Goal: Transaction & Acquisition: Purchase product/service

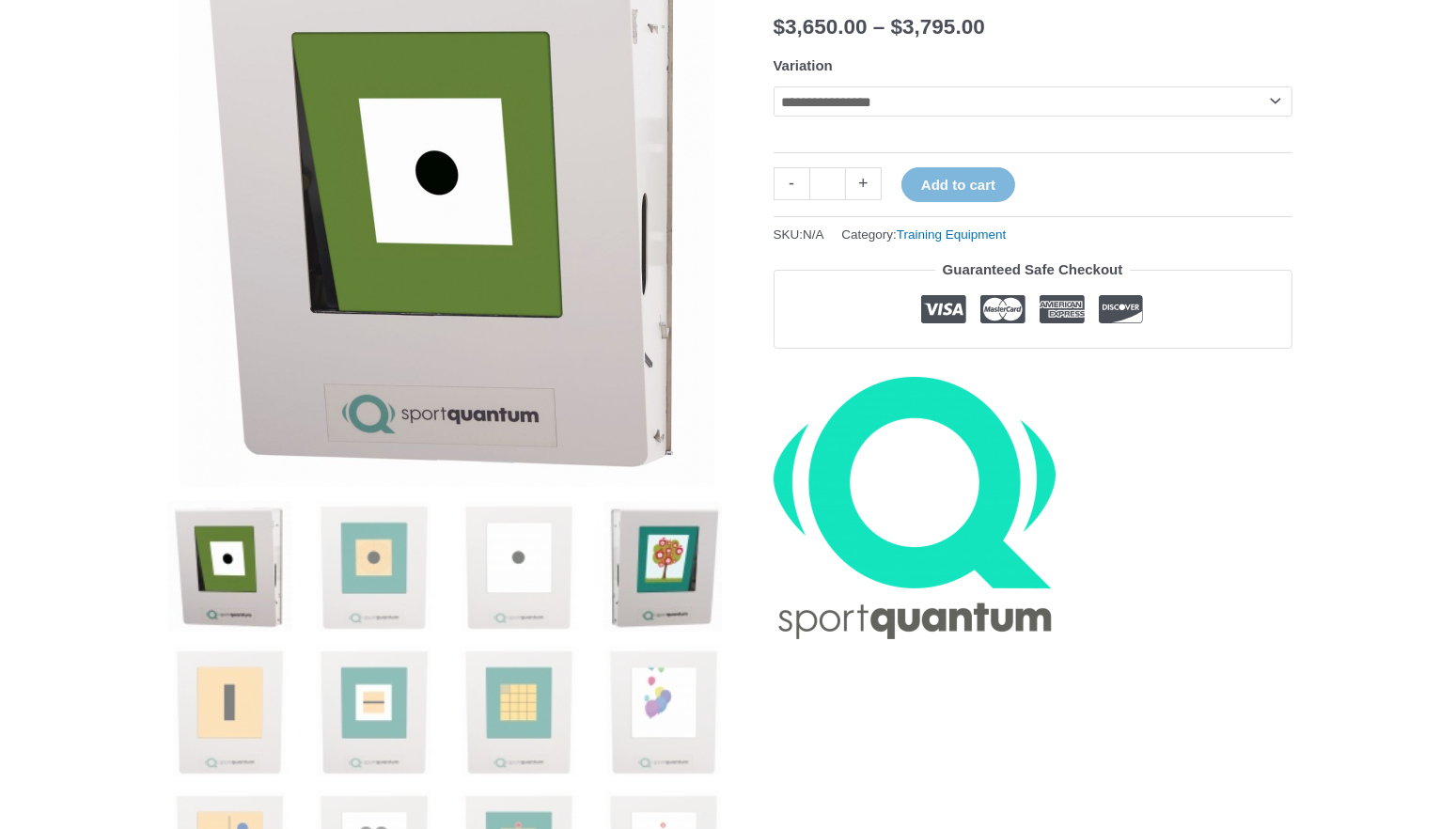
scroll to position [331, 0]
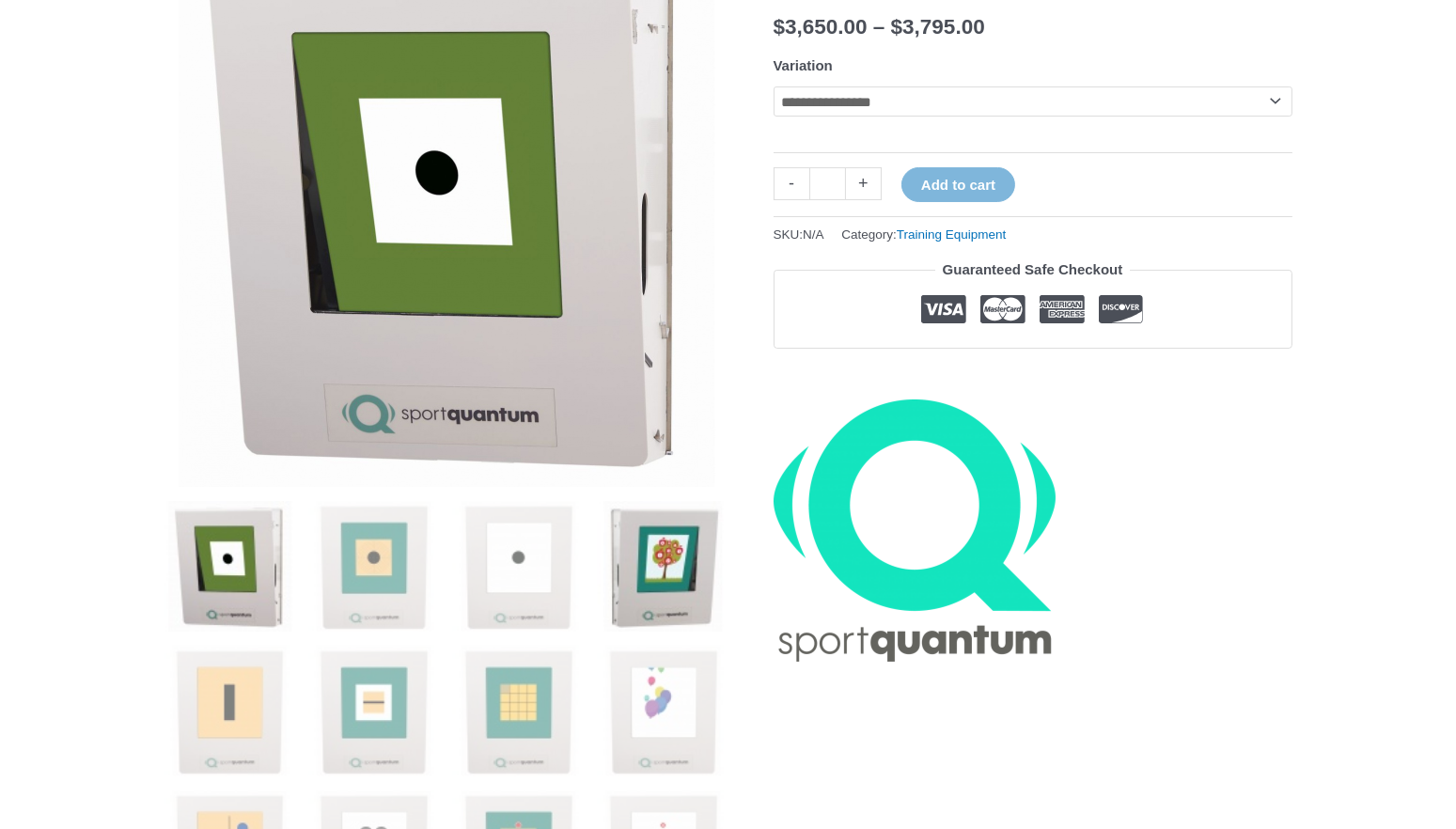
click at [656, 582] on img at bounding box center [663, 566] width 131 height 131
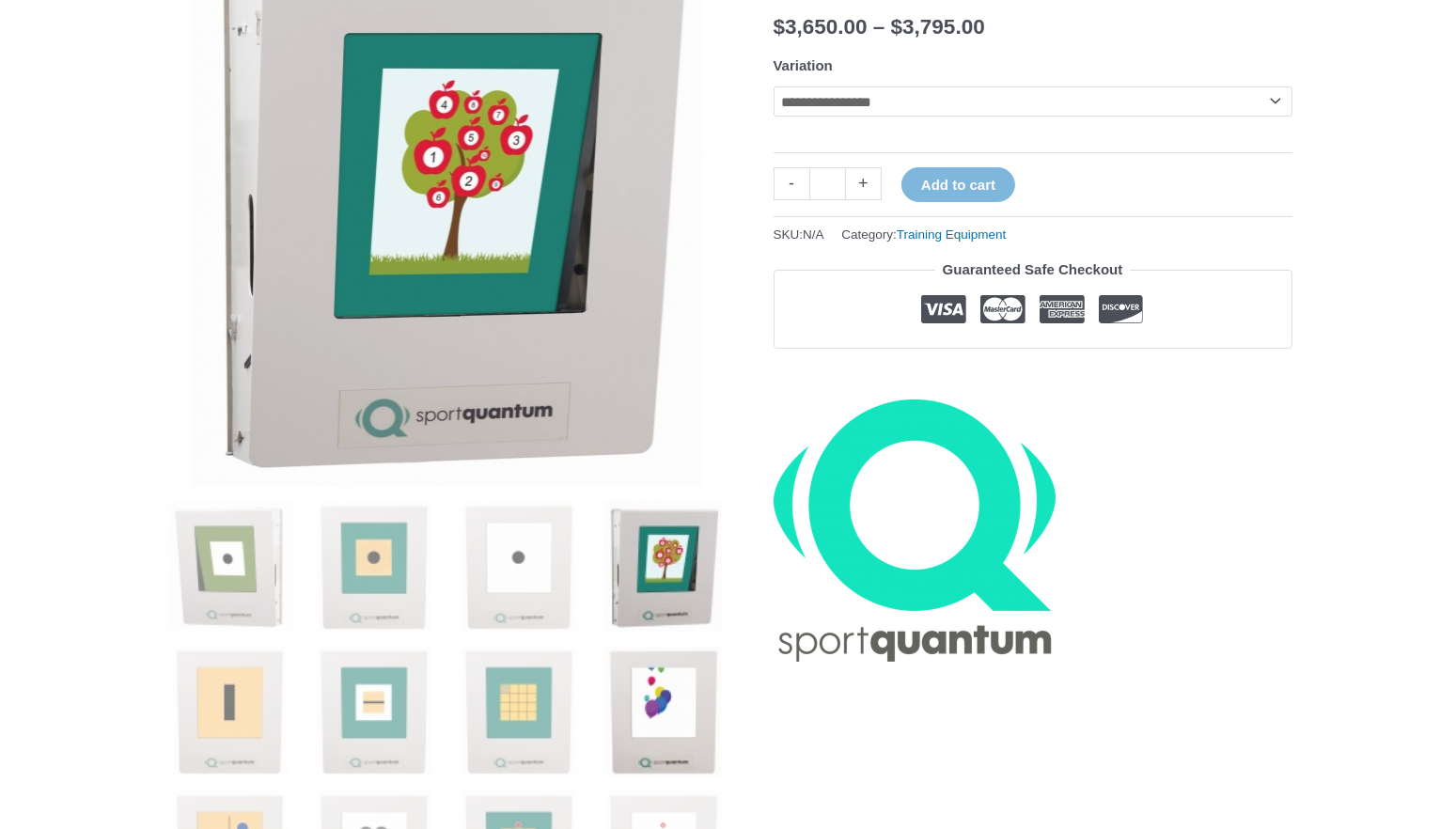
click at [641, 698] on img at bounding box center [663, 710] width 131 height 131
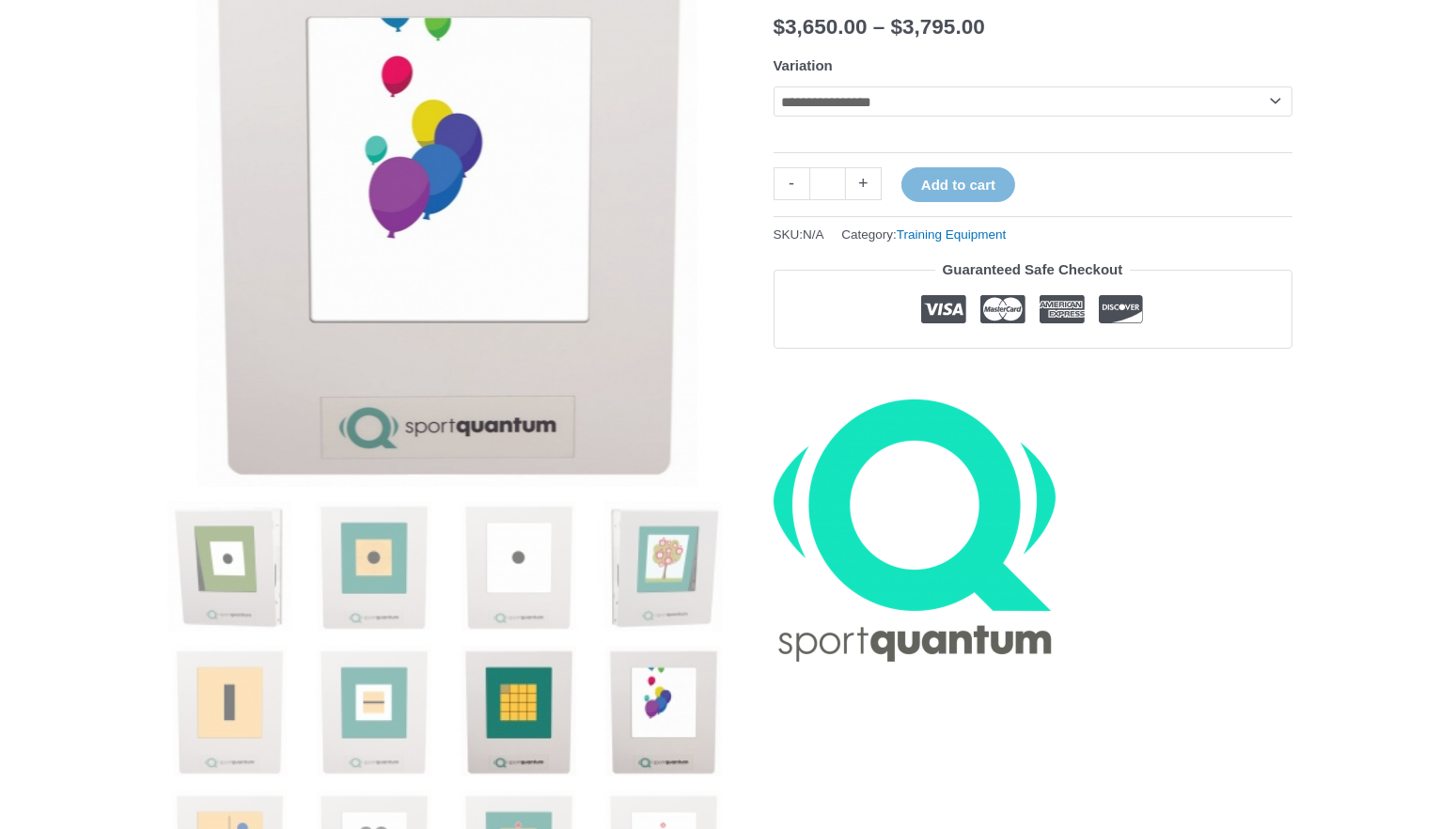
click at [523, 721] on img at bounding box center [518, 710] width 131 height 131
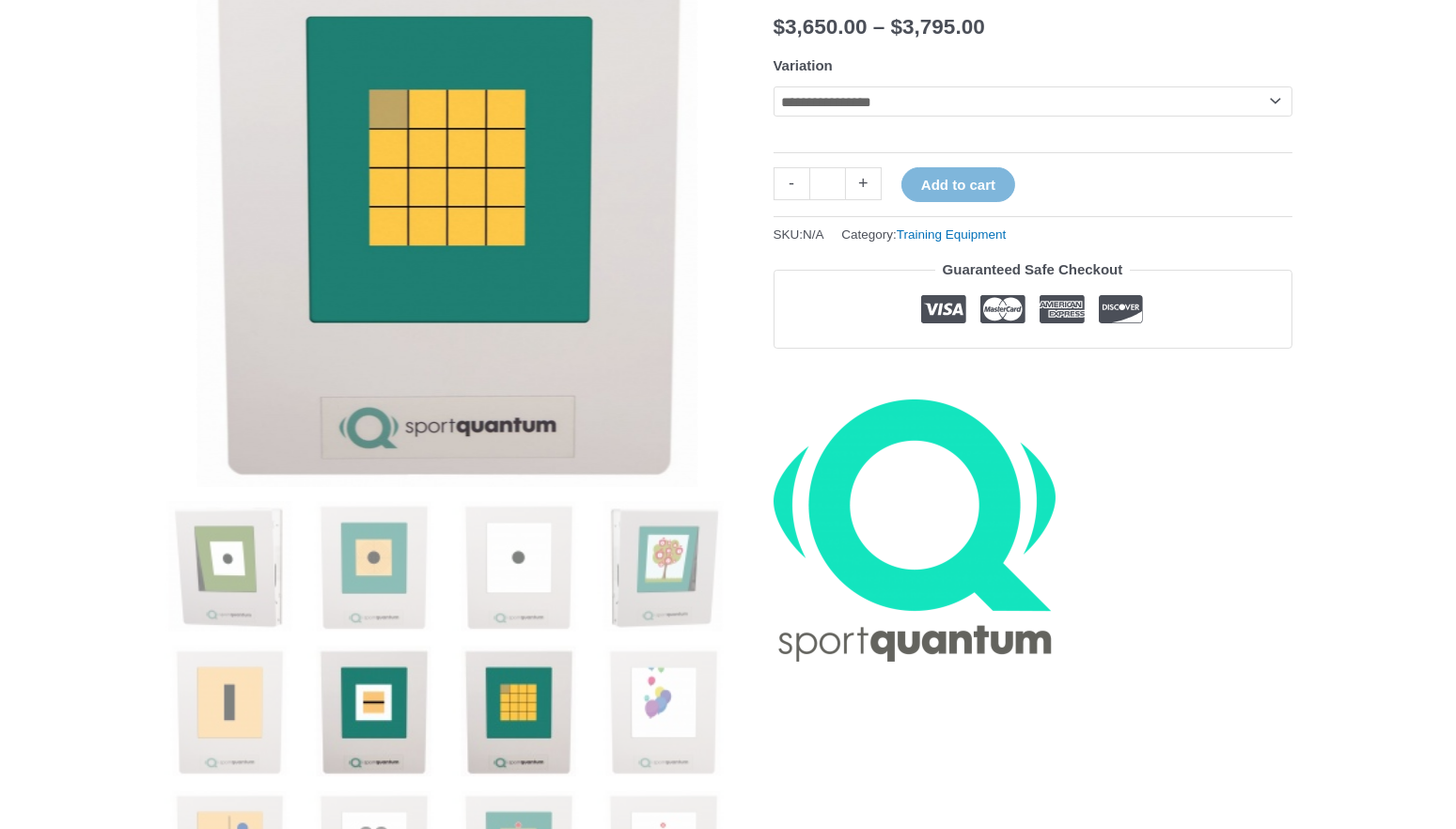
click at [388, 688] on img at bounding box center [373, 710] width 131 height 131
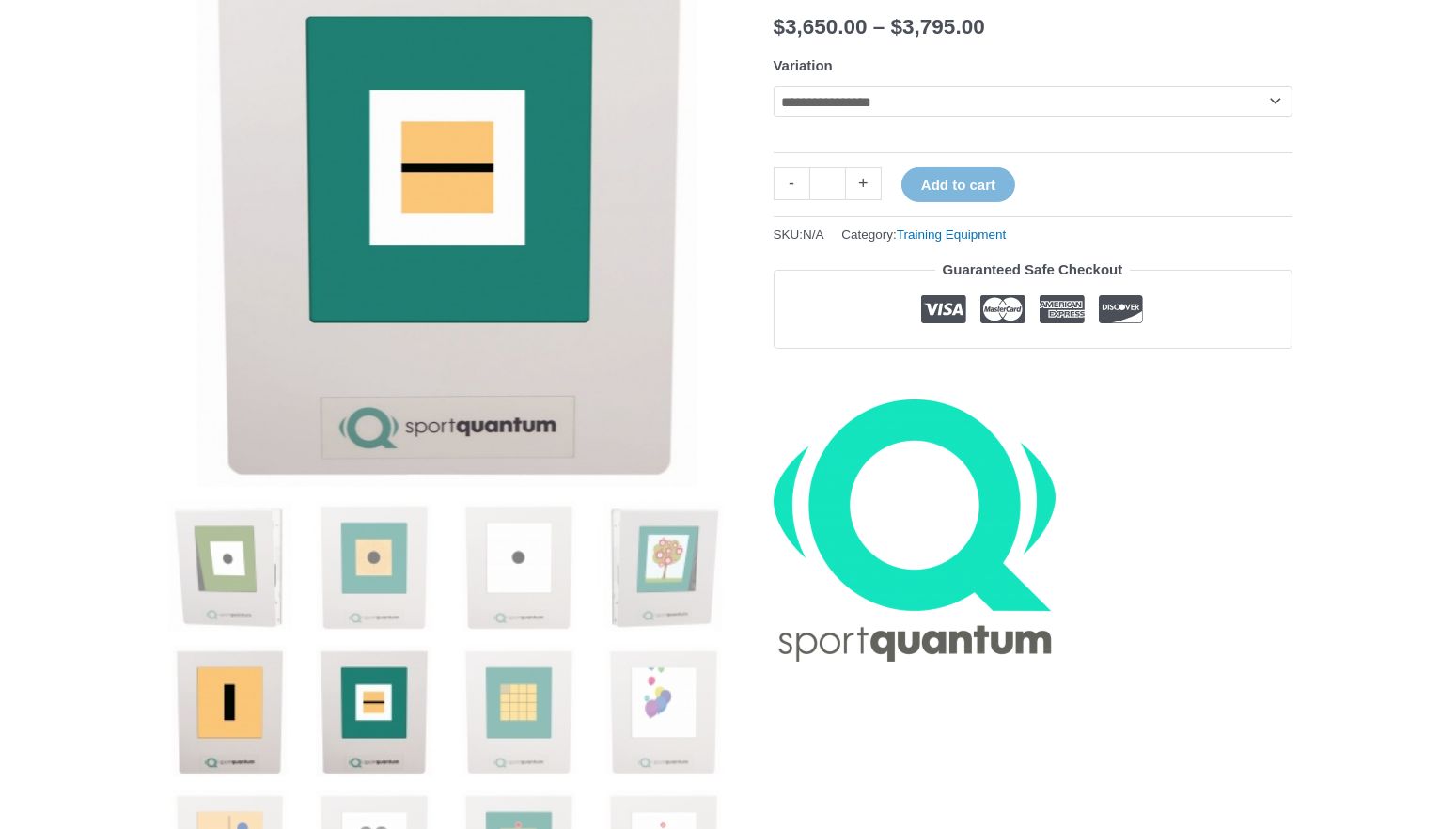
click at [224, 708] on img at bounding box center [229, 710] width 131 height 131
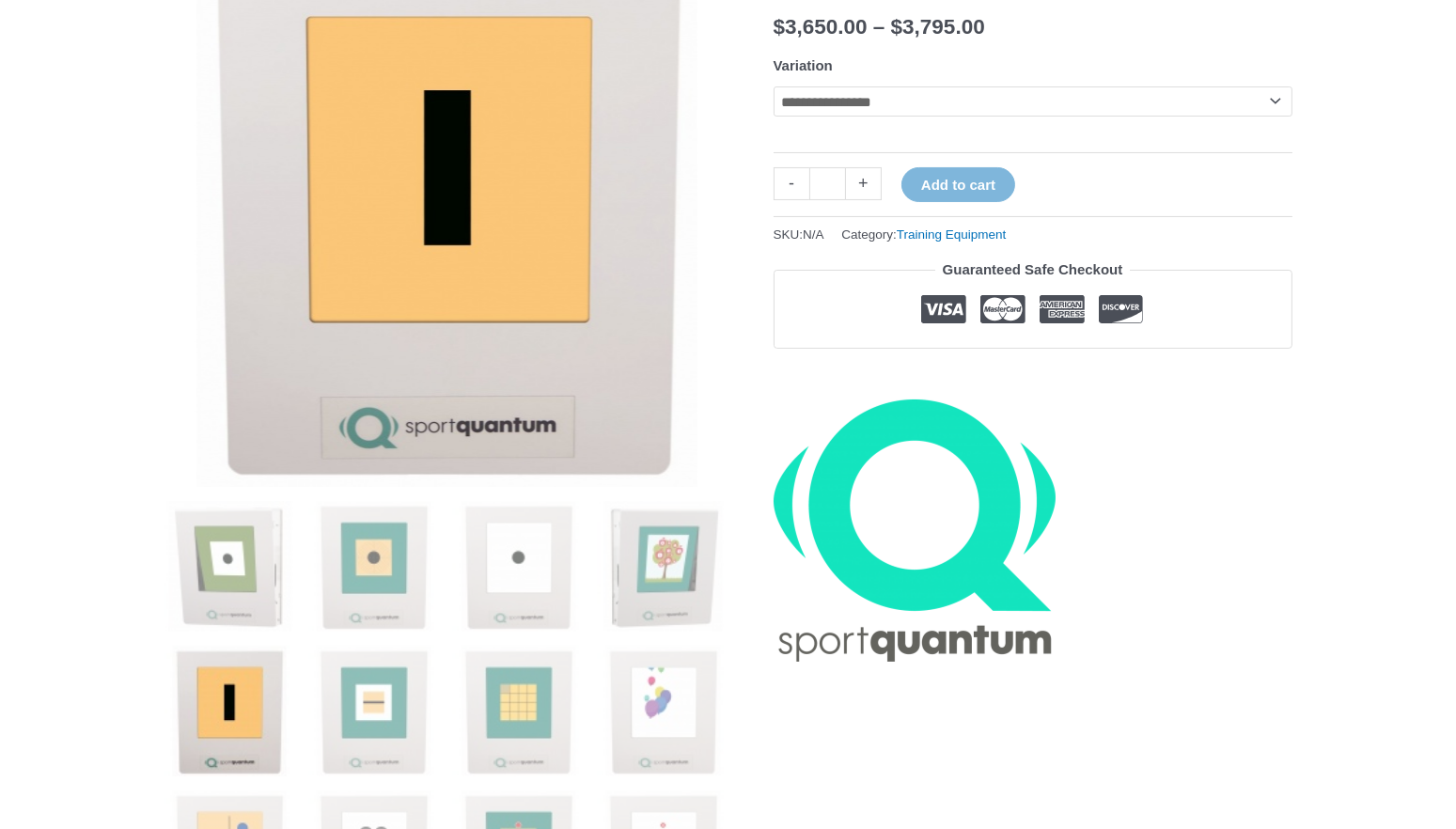
scroll to position [613, 0]
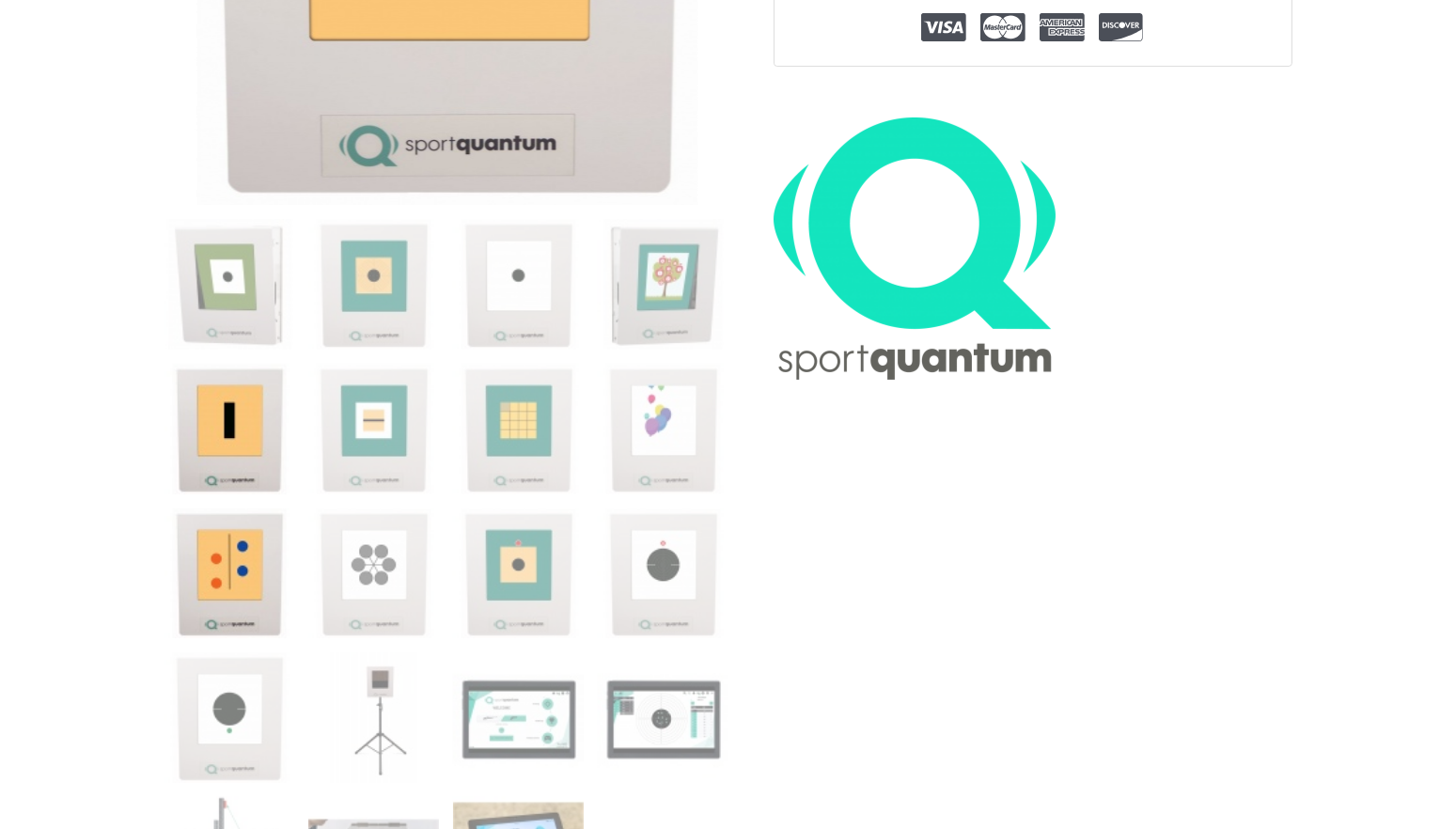
click at [267, 580] on img at bounding box center [229, 574] width 131 height 131
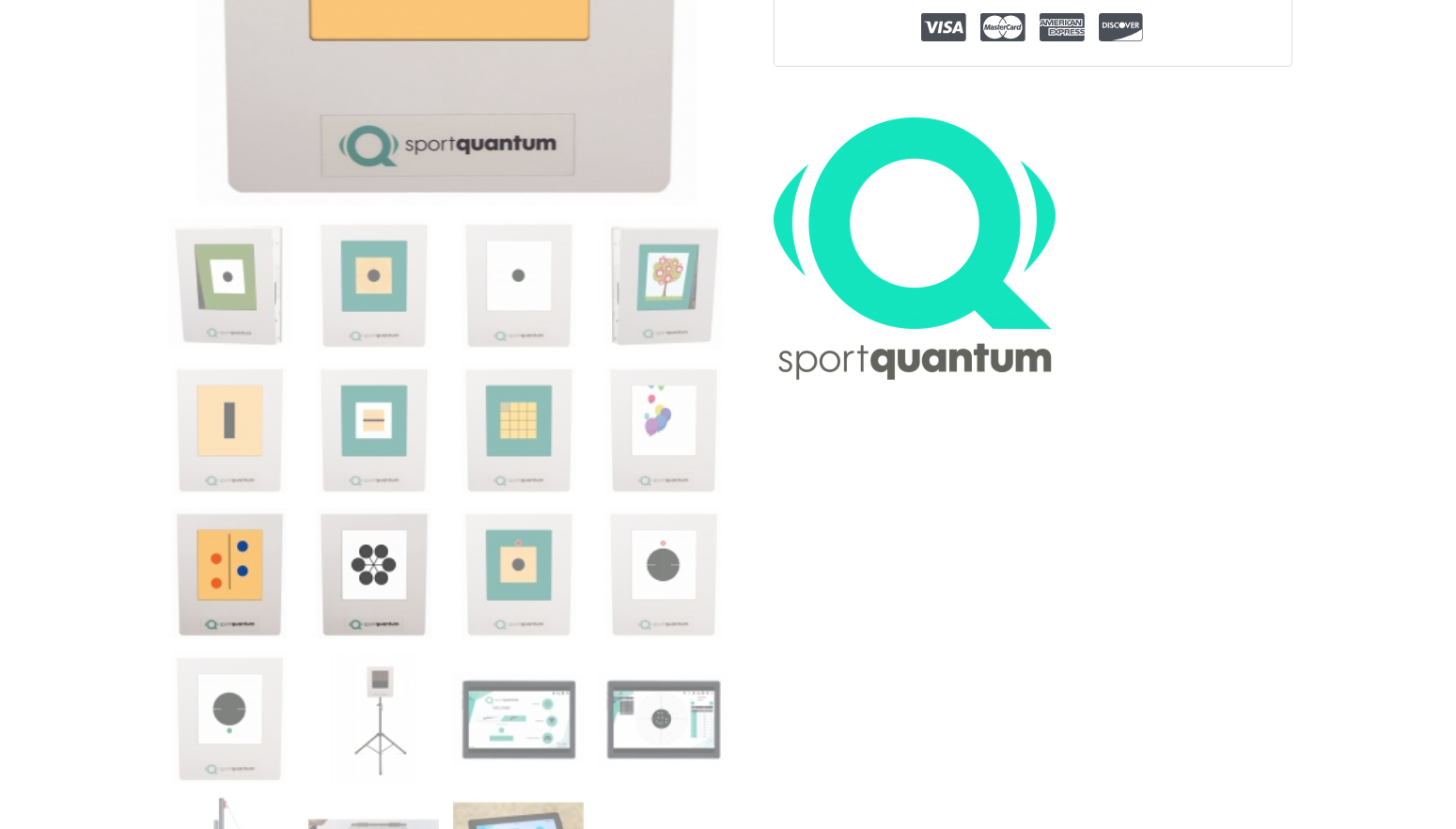
click at [353, 573] on img at bounding box center [373, 574] width 131 height 131
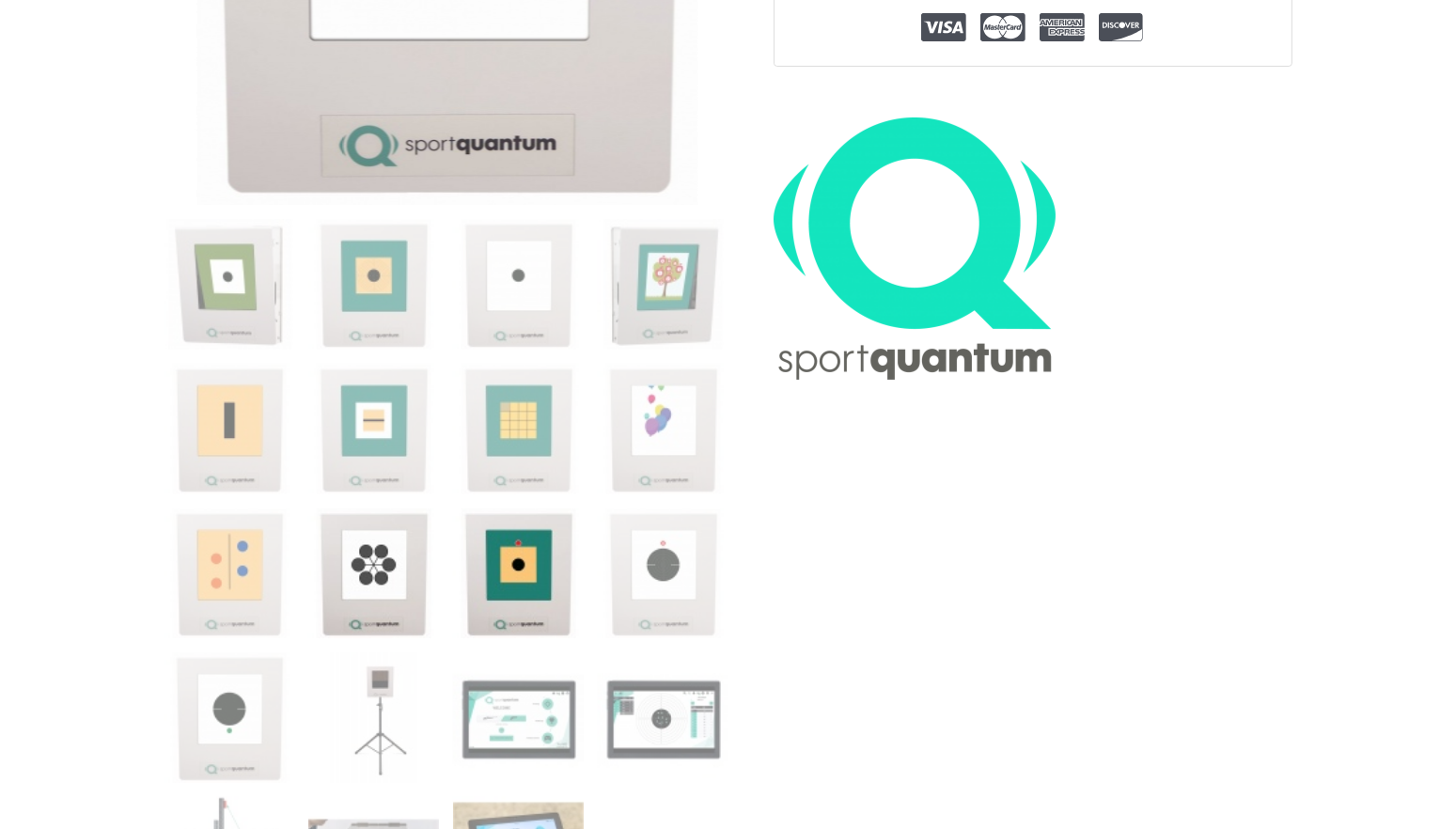
click at [490, 563] on img at bounding box center [518, 574] width 131 height 131
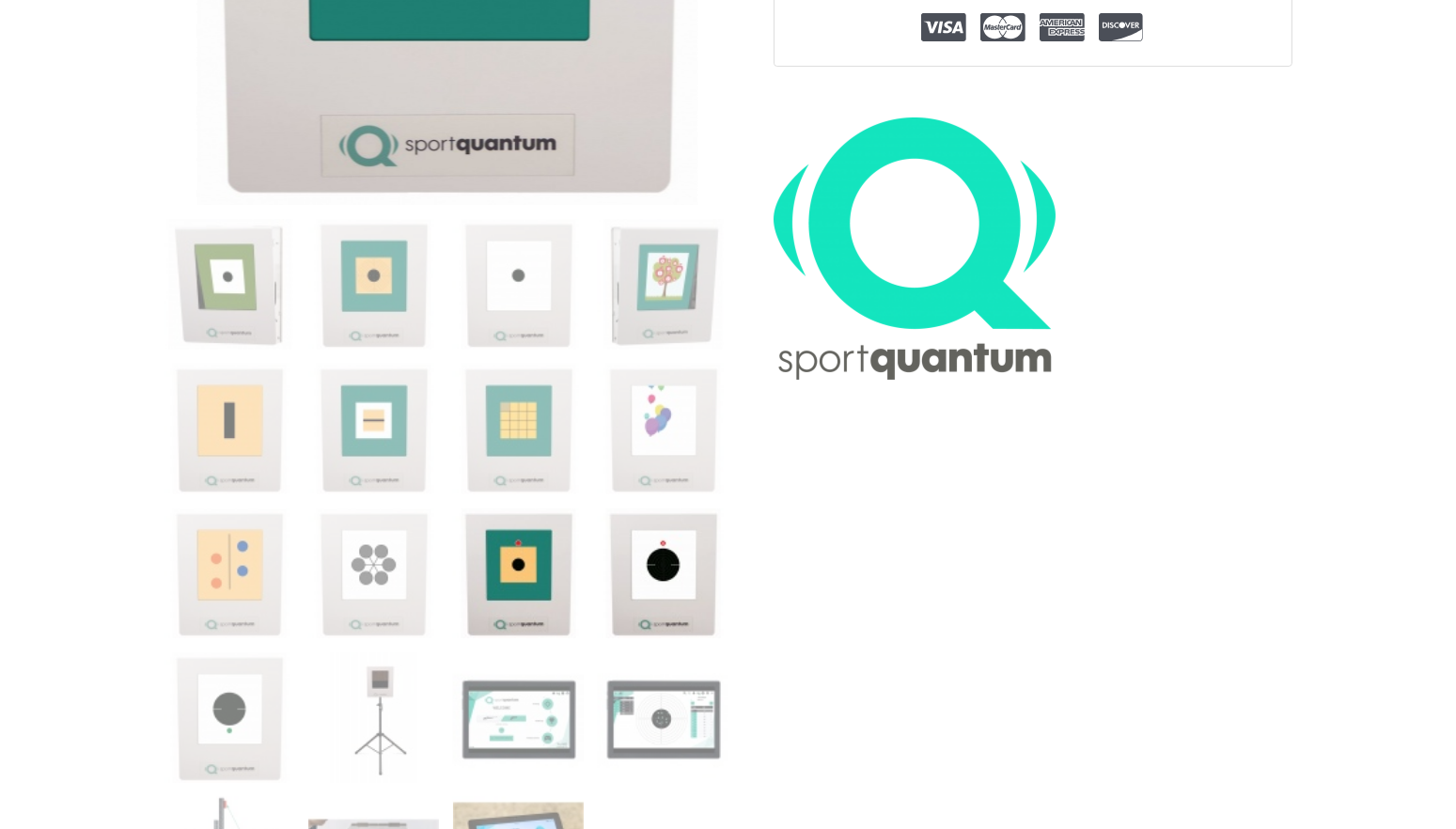
click at [654, 573] on img at bounding box center [663, 574] width 131 height 131
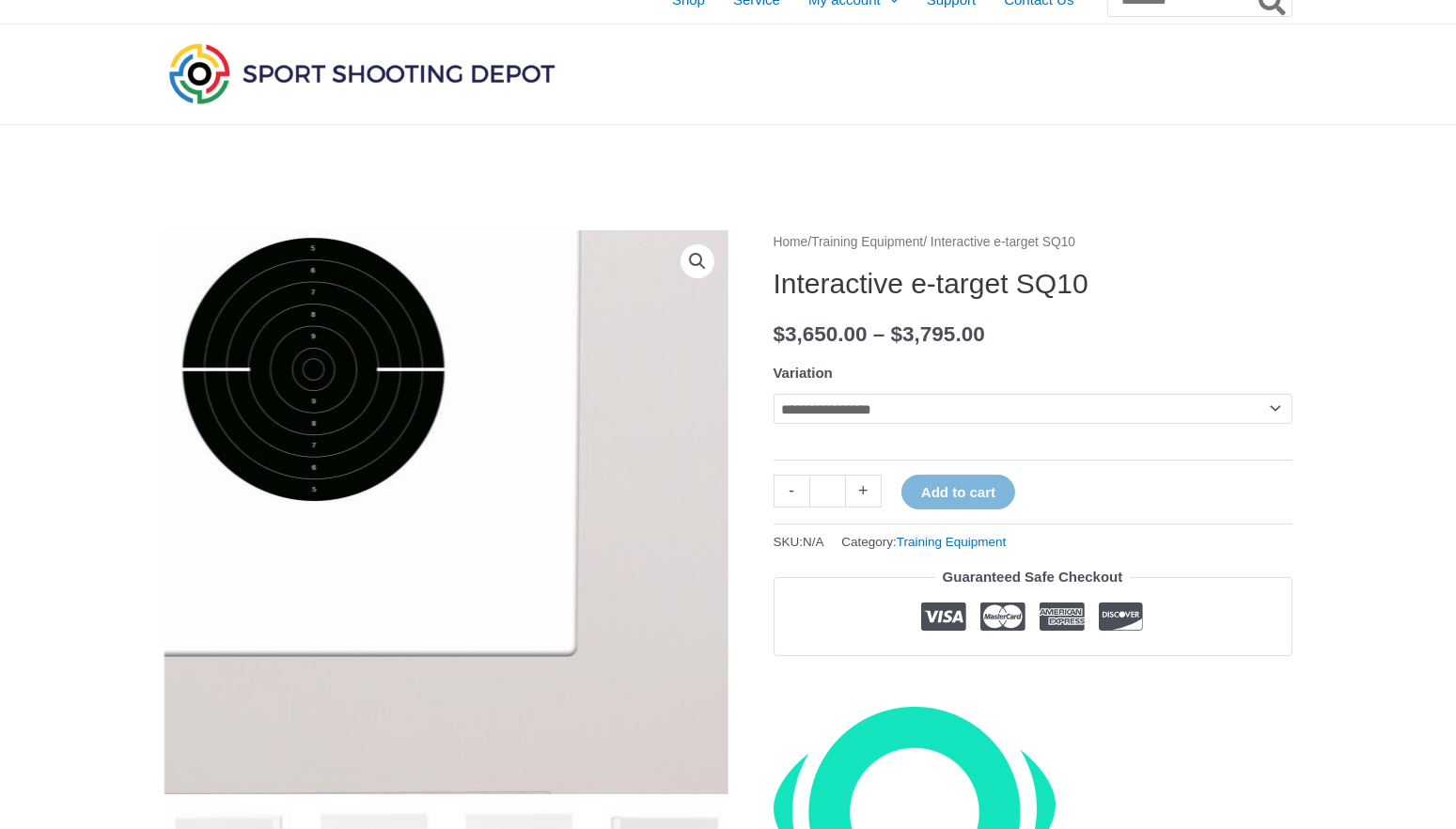
scroll to position [0, 0]
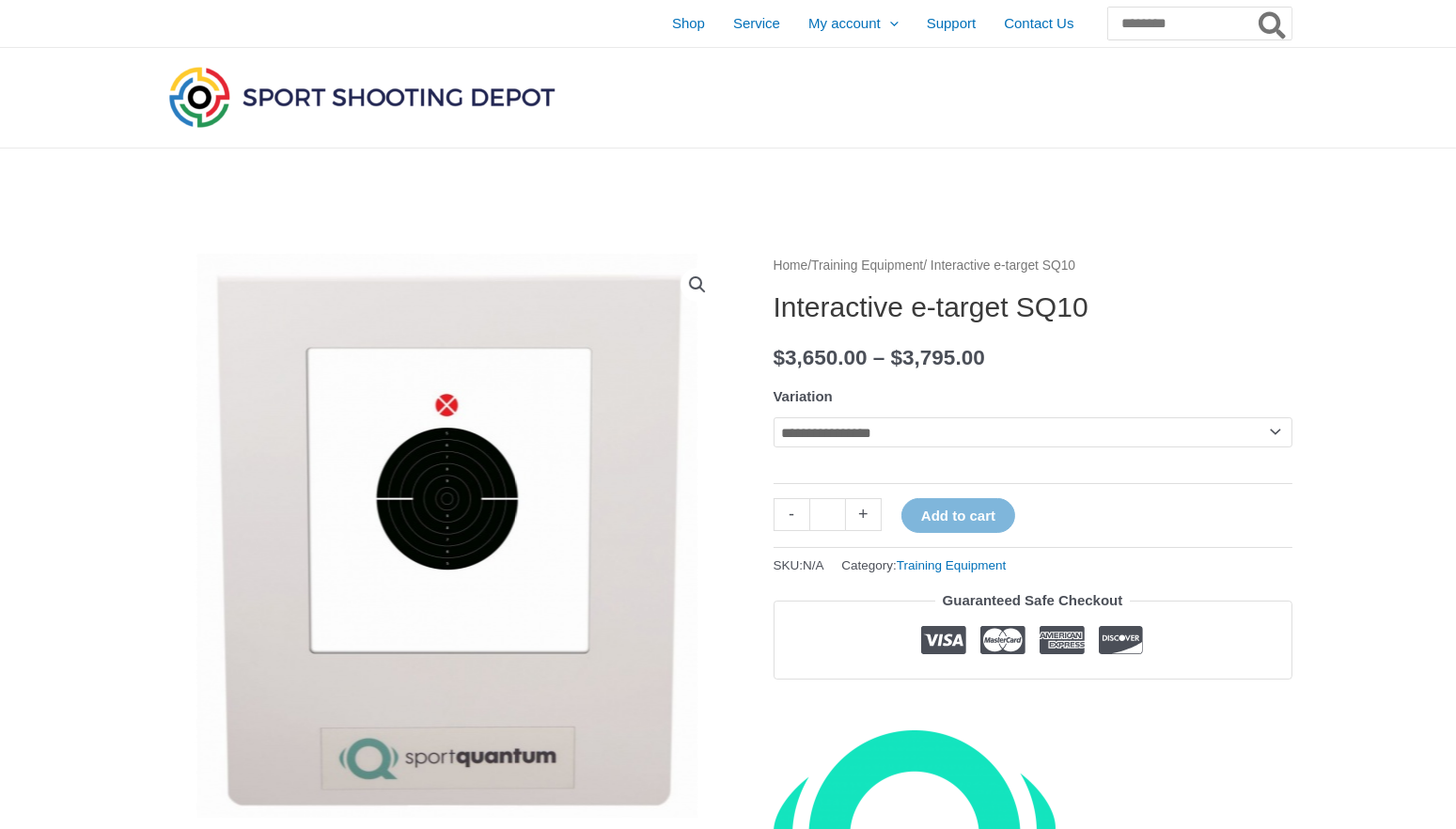
click at [1073, 437] on select "**********" at bounding box center [1032, 431] width 519 height 30
click at [773, 417] on select "**********" at bounding box center [1032, 431] width 519 height 30
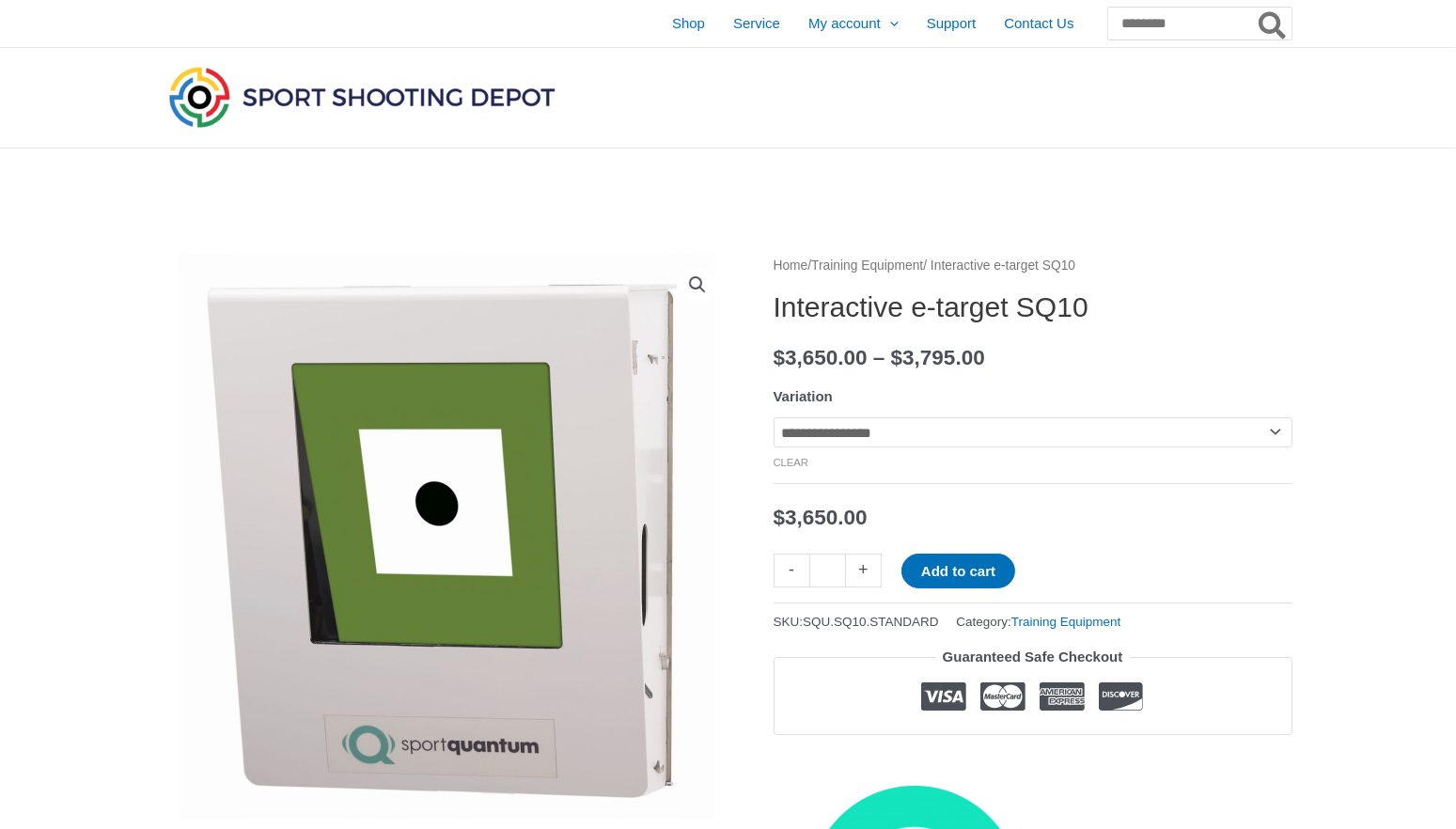
click at [1065, 436] on select "**********" at bounding box center [1032, 431] width 519 height 30
select select "******"
click at [773, 417] on select "**********" at bounding box center [1032, 431] width 519 height 30
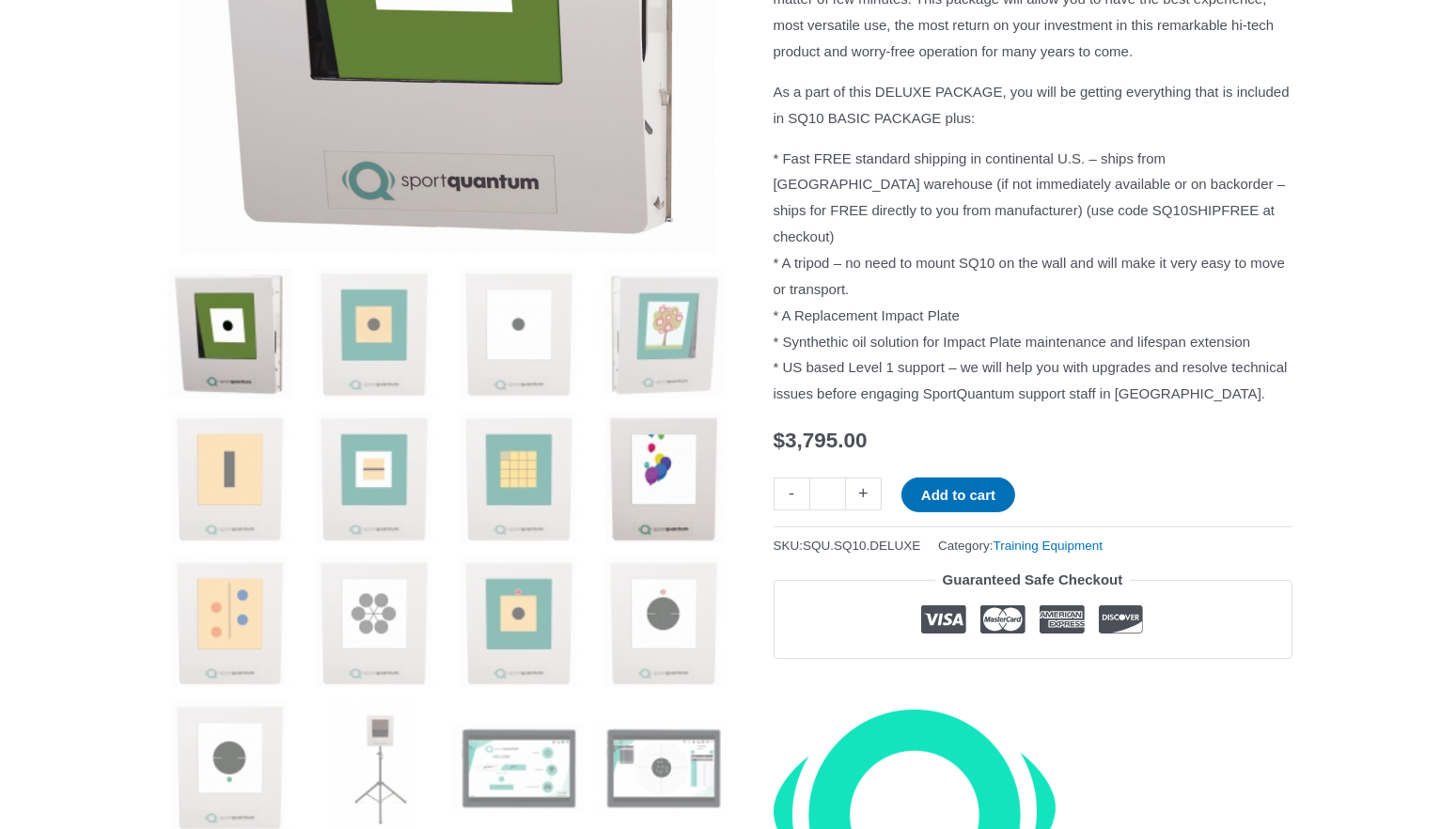
scroll to position [846, 0]
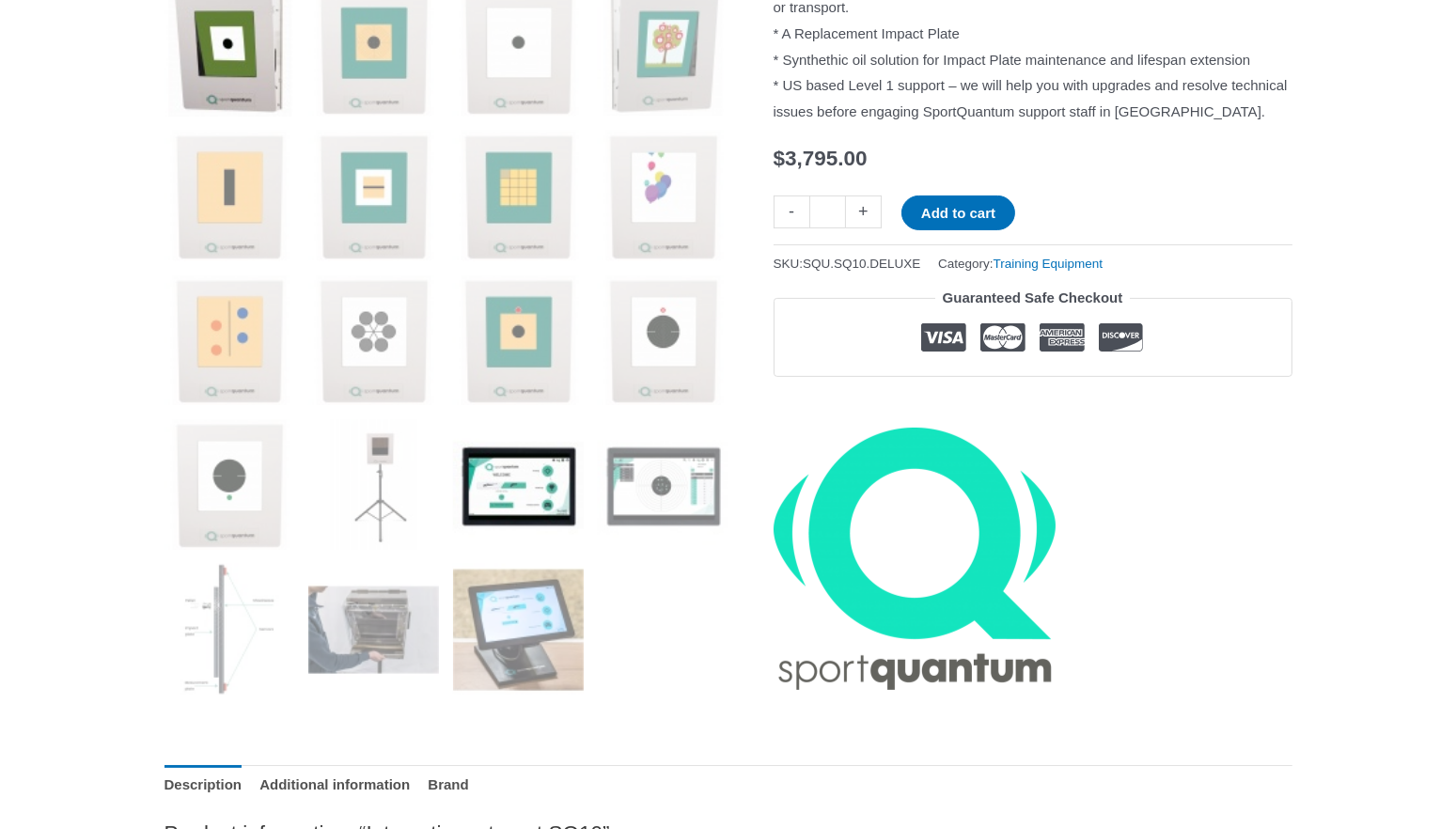
click at [524, 495] on img at bounding box center [518, 484] width 131 height 131
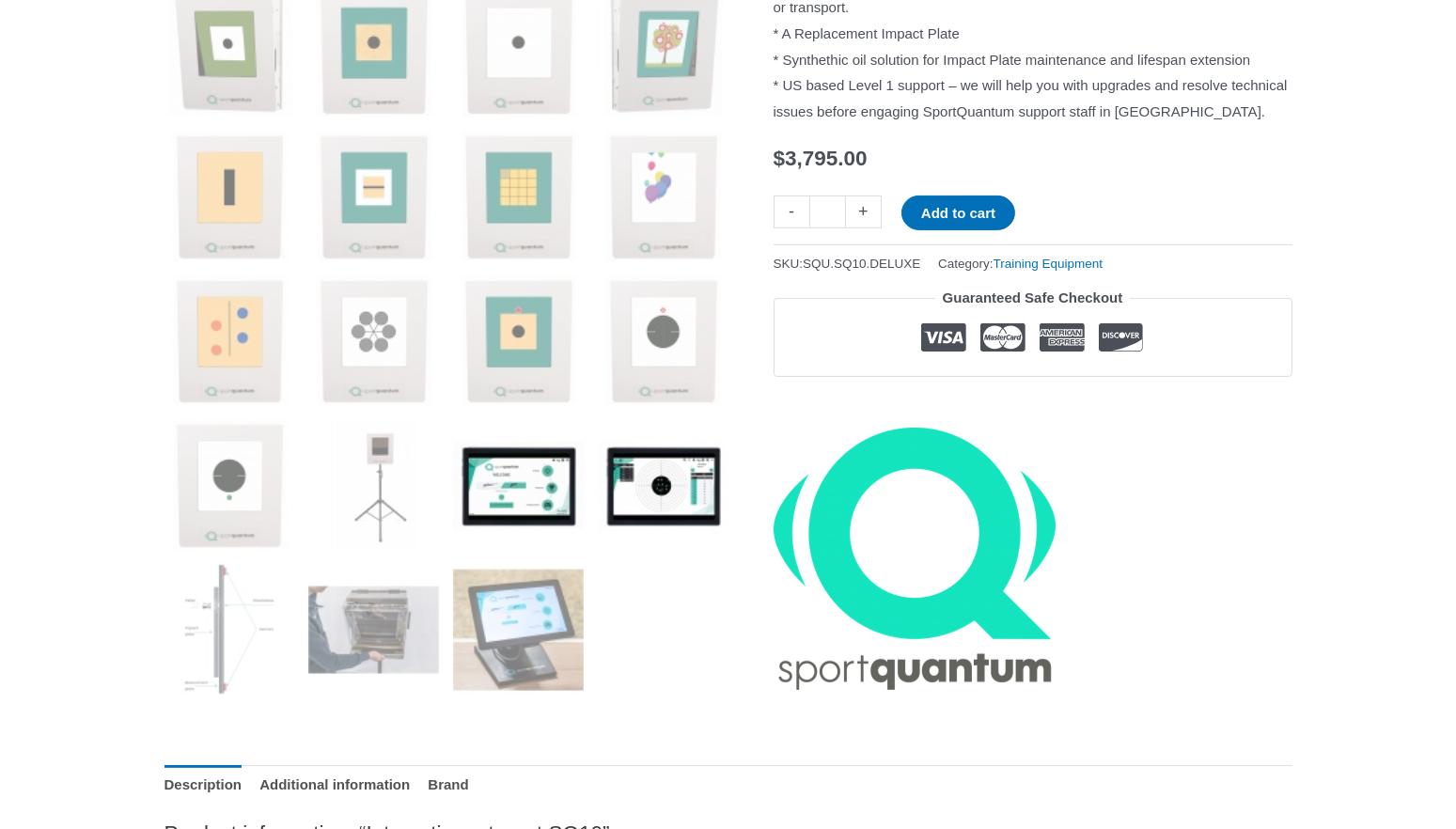
click at [699, 515] on img at bounding box center [663, 484] width 131 height 131
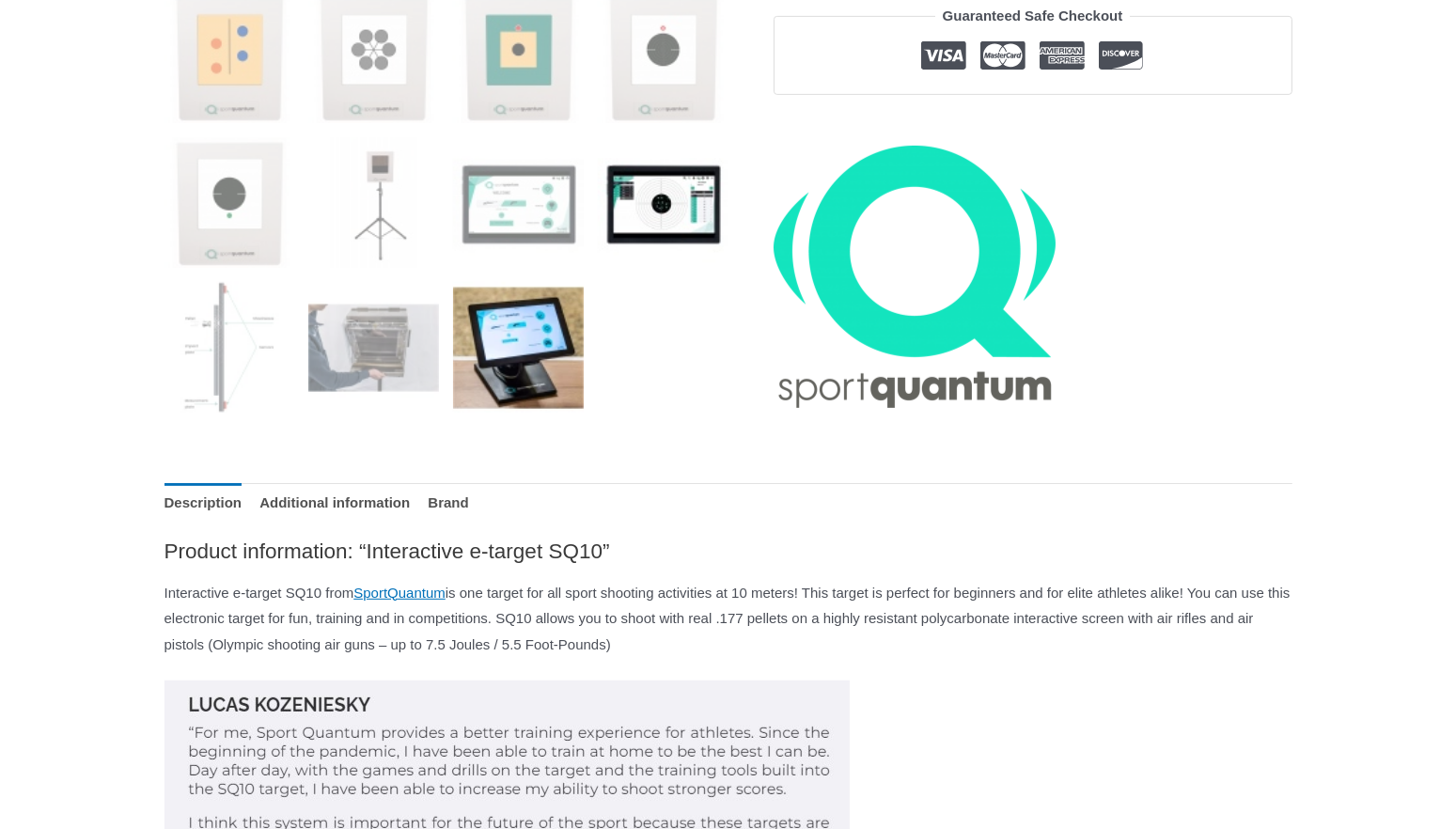
click at [549, 403] on img at bounding box center [518, 347] width 131 height 131
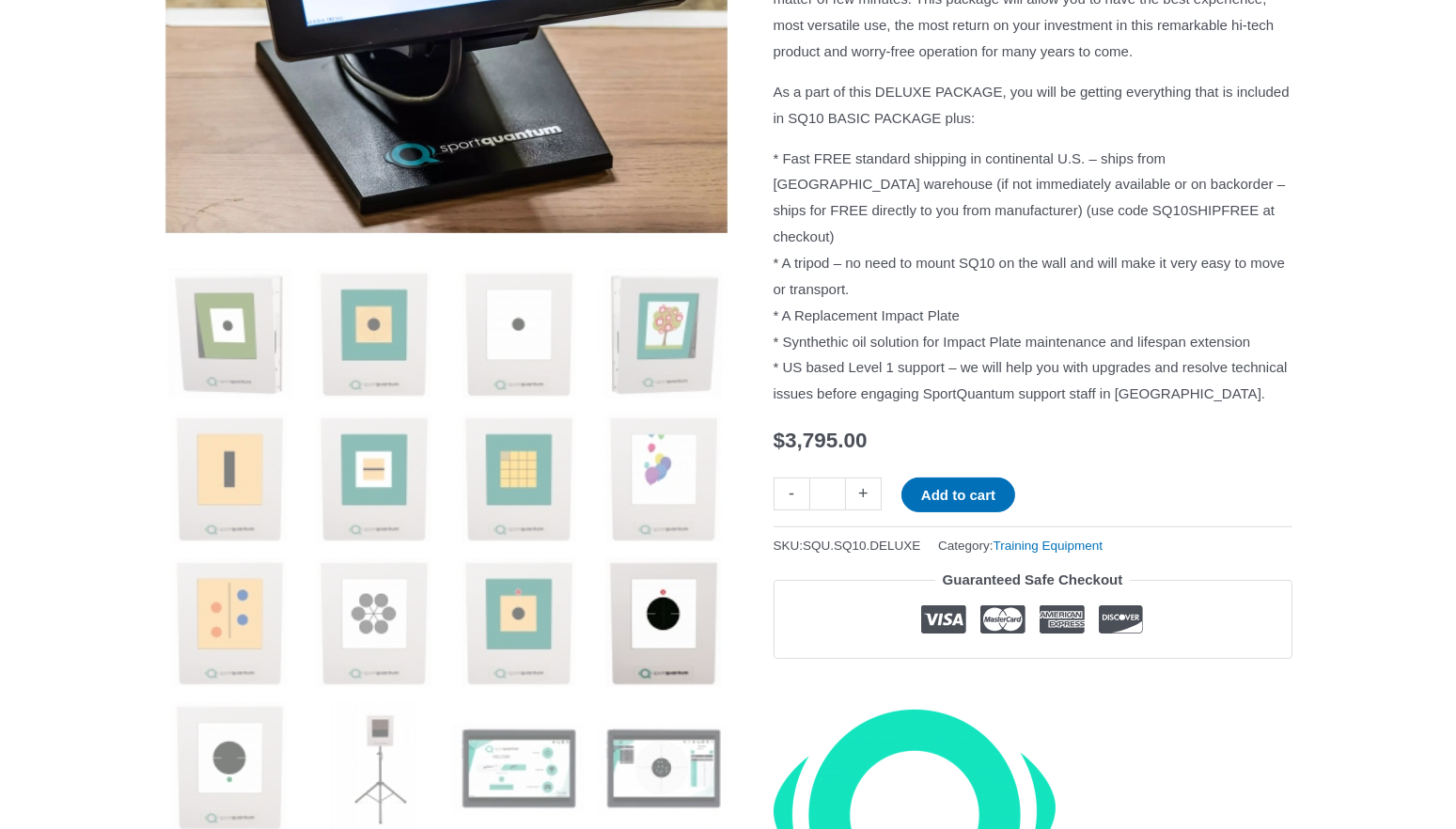
scroll to position [846, 0]
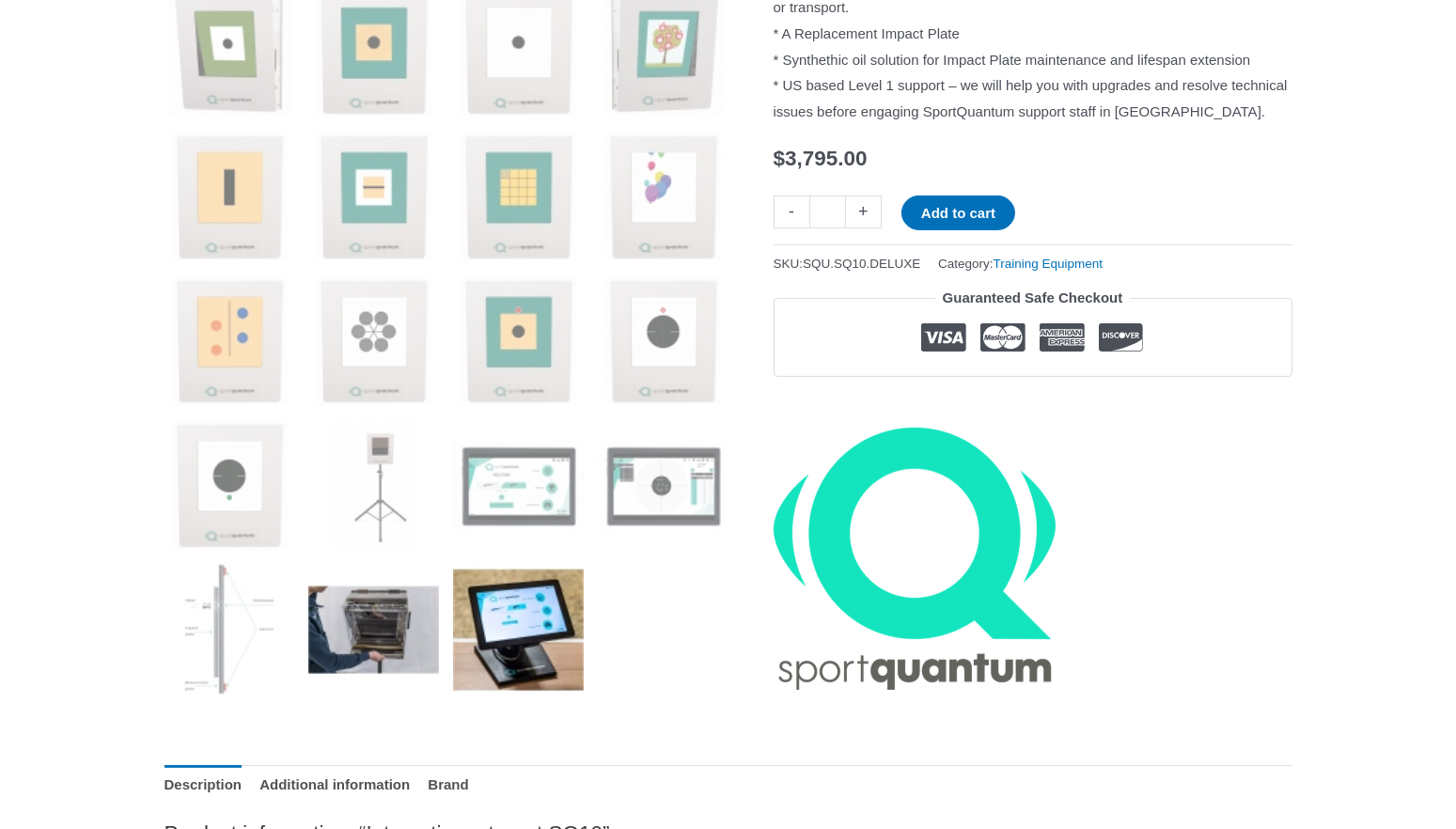
click at [372, 624] on img at bounding box center [373, 629] width 131 height 131
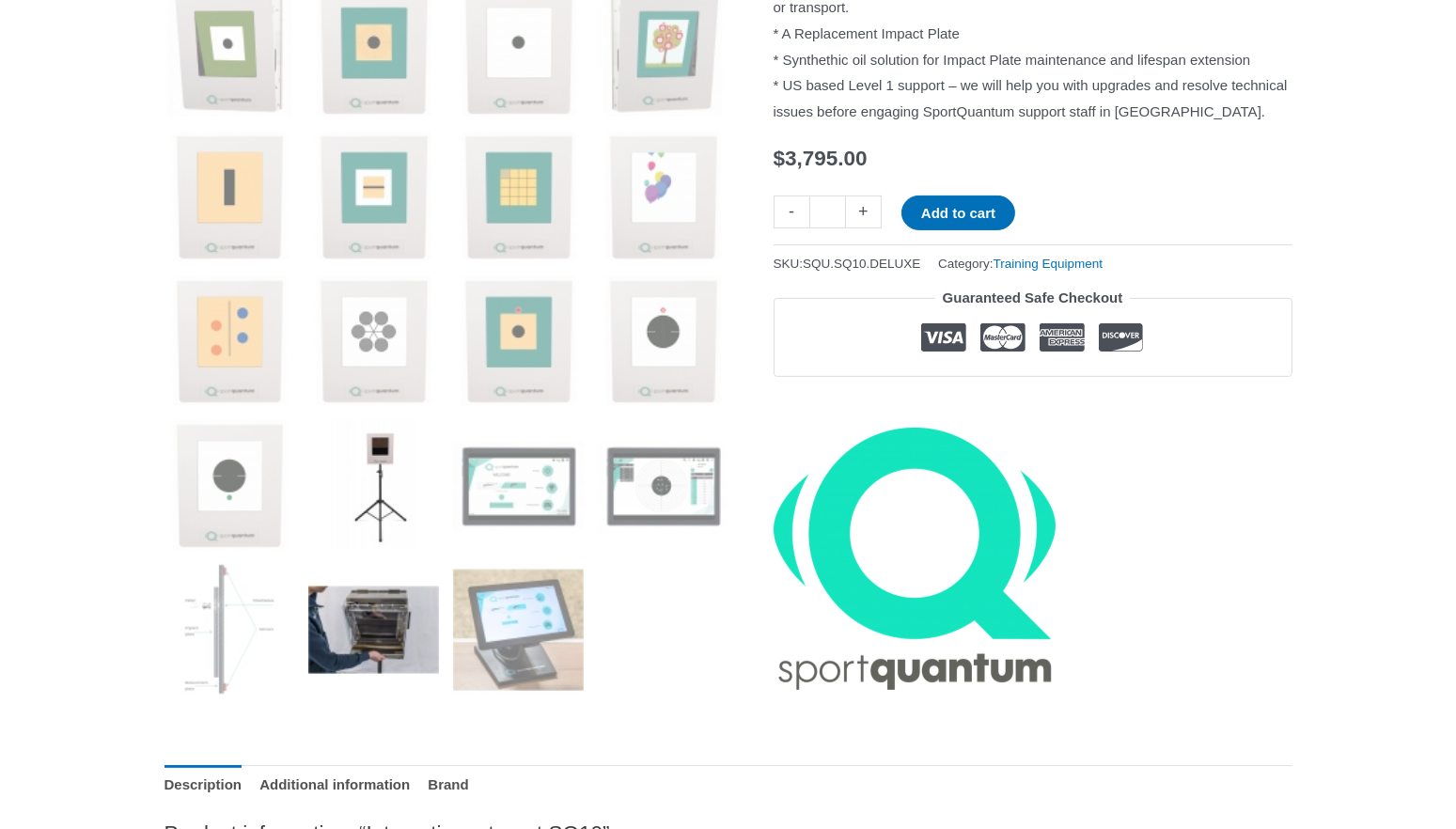
click at [364, 490] on img at bounding box center [373, 484] width 131 height 131
click at [215, 636] on img at bounding box center [229, 629] width 131 height 131
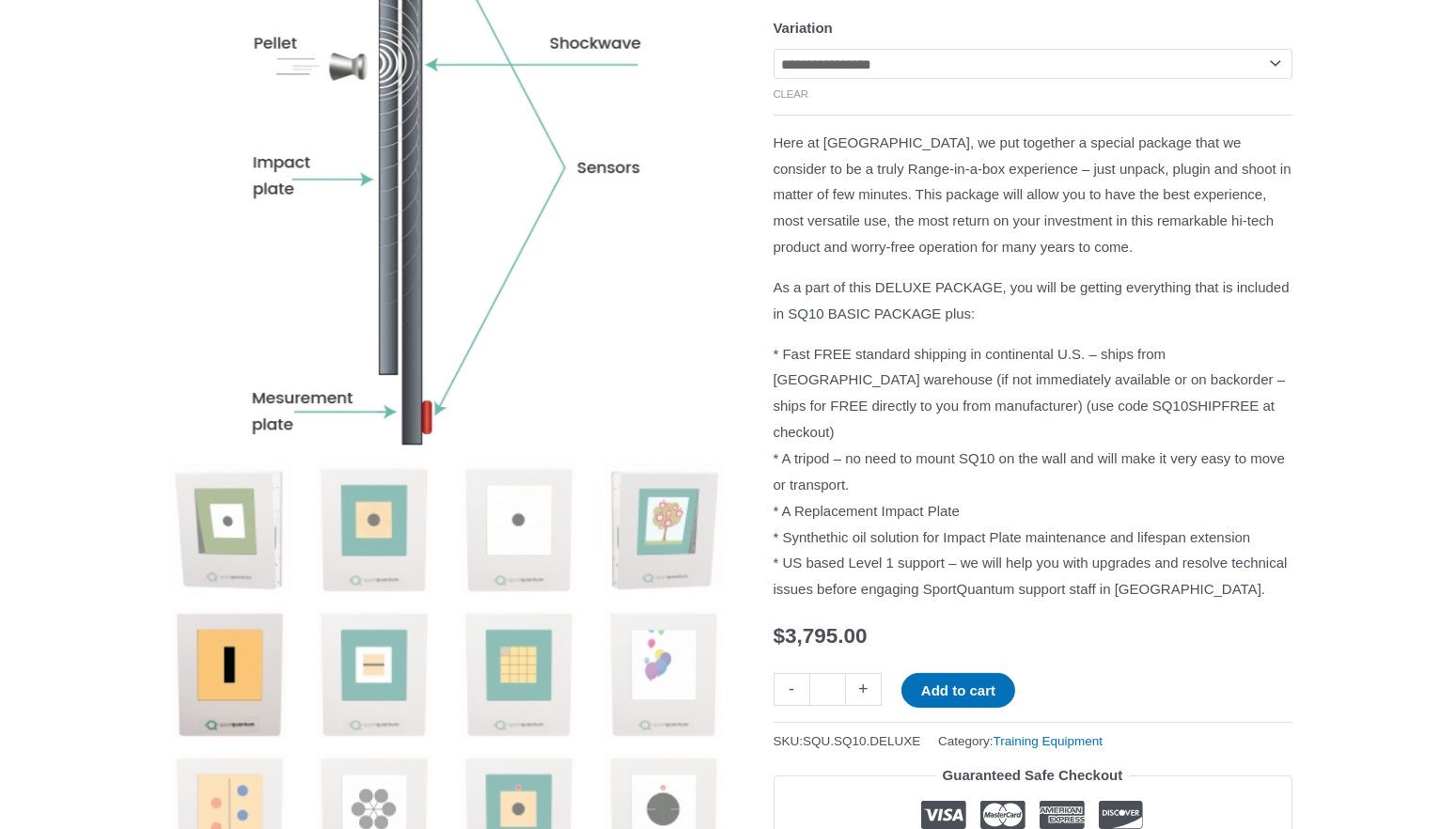
scroll to position [564, 0]
